Goal: Information Seeking & Learning: Learn about a topic

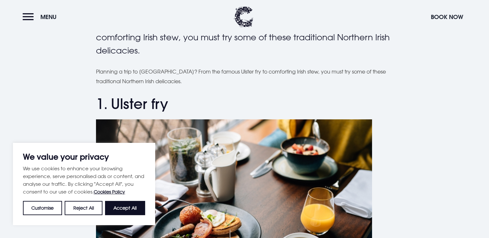
scroll to position [161, 0]
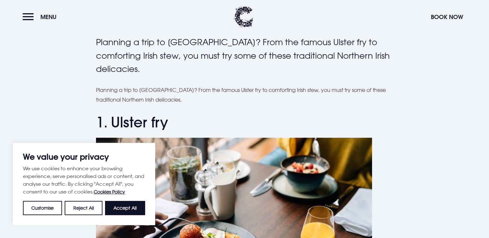
drag, startPoint x: 123, startPoint y: 211, endPoint x: 122, endPoint y: 190, distance: 20.0
click at [122, 210] on button "Accept All" at bounding box center [125, 208] width 40 height 14
checkbox input "true"
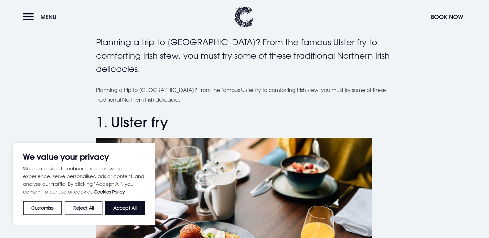
checkbox input "true"
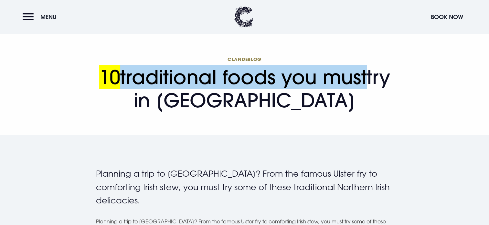
scroll to position [32, 0]
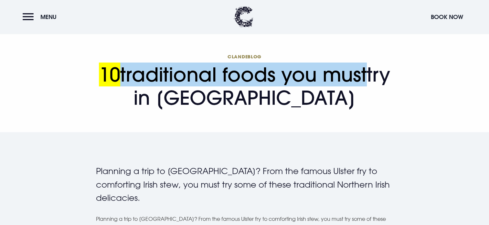
click at [180, 74] on msreadoutspan "10 traditional foods you must" at bounding box center [233, 75] width 268 height 24
click at [120, 63] on msreadoutspan "10" at bounding box center [109, 75] width 21 height 24
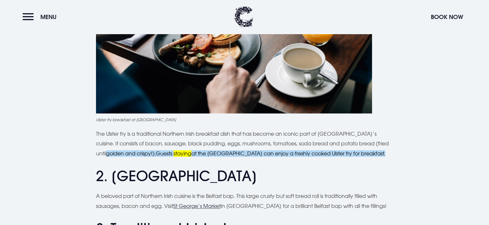
scroll to position [408, 0]
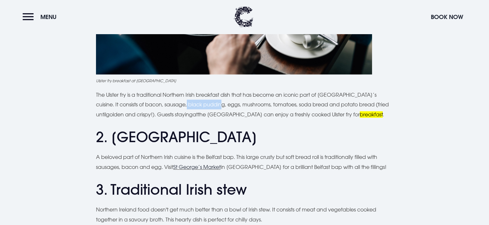
drag, startPoint x: 167, startPoint y: 105, endPoint x: 202, endPoint y: 107, distance: 35.3
click at [202, 107] on p "The Ulster fry is a traditional Northern Irish breakfast dish that has become a…" at bounding box center [244, 104] width 297 height 29
drag, startPoint x: 202, startPoint y: 107, endPoint x: 196, endPoint y: 106, distance: 5.6
